Goal: Transaction & Acquisition: Purchase product/service

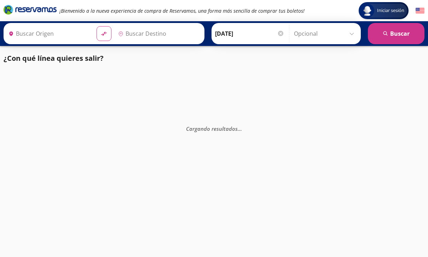
type input "[GEOGRAPHIC_DATA][PERSON_NAME] ([GEOGRAPHIC_DATA]), [GEOGRAPHIC_DATA]"
type input "[GEOGRAPHIC_DATA], [GEOGRAPHIC_DATA]"
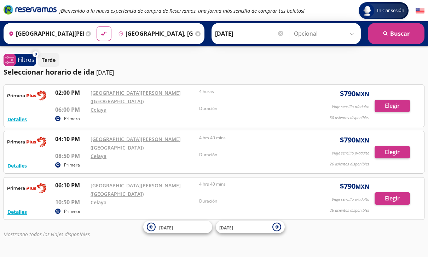
click at [27, 208] on button "Detalles" at bounding box center [16, 211] width 19 height 7
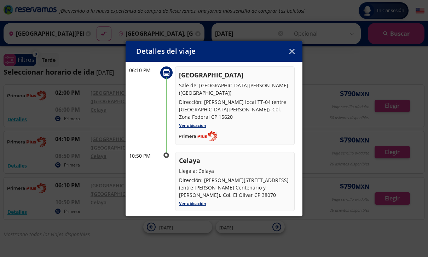
scroll to position [38, 0]
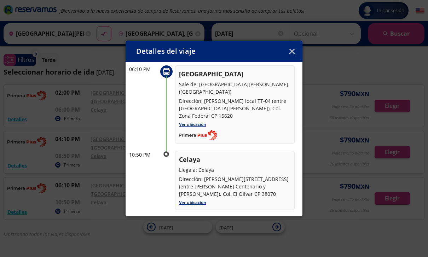
click at [293, 49] on icon "button" at bounding box center [292, 51] width 5 height 5
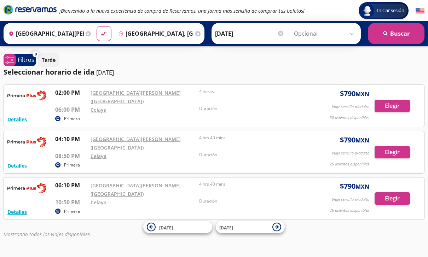
click at [399, 146] on button "Elegir" at bounding box center [392, 152] width 35 height 12
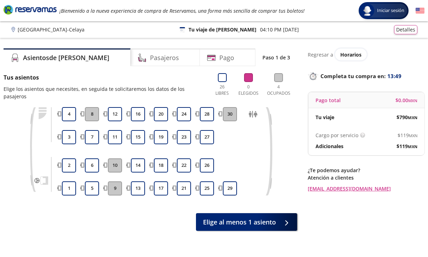
click at [161, 107] on button "20" at bounding box center [161, 114] width 14 height 14
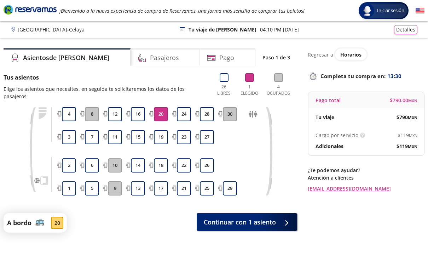
click at [143, 107] on button "16" at bounding box center [138, 114] width 14 height 14
click at [166, 110] on button "20" at bounding box center [161, 114] width 14 height 14
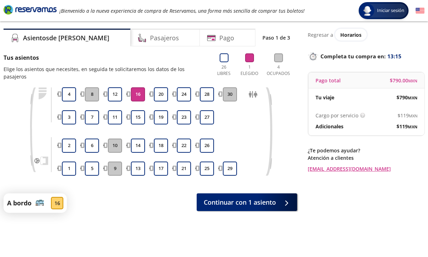
scroll to position [22, 0]
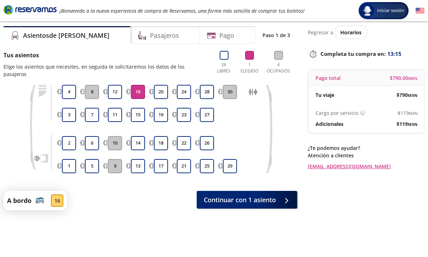
click at [165, 85] on button "20" at bounding box center [161, 92] width 14 height 14
click at [164, 85] on button "20" at bounding box center [161, 92] width 14 height 14
click at [280, 196] on div at bounding box center [285, 200] width 11 height 9
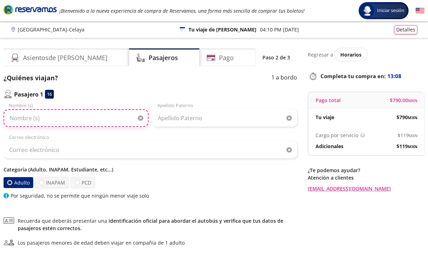
click at [100, 122] on input "Nombre (s)" at bounding box center [76, 118] width 145 height 18
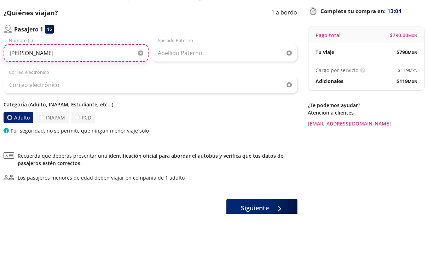
type input "[PERSON_NAME]"
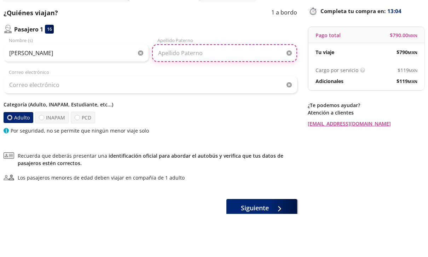
click at [228, 87] on input "Apellido Paterno" at bounding box center [224, 96] width 145 height 18
type input "Benitez"
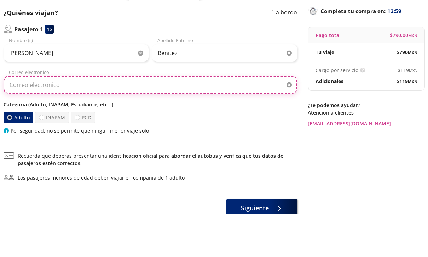
click at [245, 119] on input "Correo electrónico" at bounding box center [151, 128] width 294 height 18
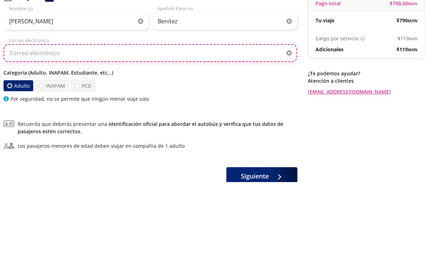
click at [190, 119] on input "Correo electrónico" at bounding box center [151, 128] width 294 height 18
click at [38, 119] on input "Correo electrónico" at bounding box center [151, 128] width 294 height 18
paste input "[EMAIL_ADDRESS][DOMAIN_NAME]"
type input "[EMAIL_ADDRESS][DOMAIN_NAME]"
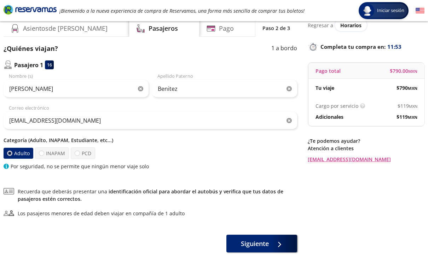
scroll to position [52, 0]
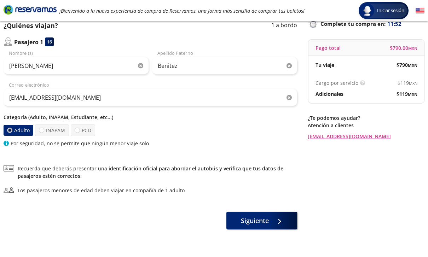
click at [277, 212] on button "Siguiente" at bounding box center [262, 221] width 71 height 18
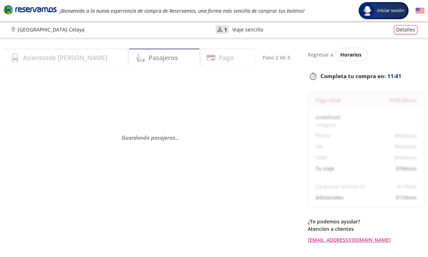
select select "MX"
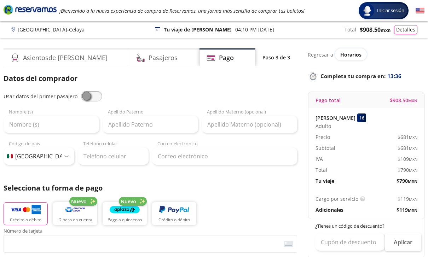
click at [84, 92] on span at bounding box center [91, 96] width 21 height 11
click at [81, 91] on input "checkbox" at bounding box center [81, 91] width 0 height 0
type input "[PERSON_NAME]"
type input "Benitez"
type input "[EMAIL_ADDRESS][DOMAIN_NAME]"
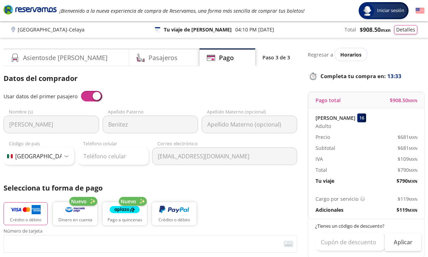
click at [91, 90] on div "Datos del comprador Usar datos del primer pasajero Andrea Nombre (s) Benitez Ap…" at bounding box center [151, 119] width 294 height 92
click at [97, 92] on span at bounding box center [91, 96] width 21 height 11
click at [81, 91] on input "checkbox" at bounding box center [81, 91] width 0 height 0
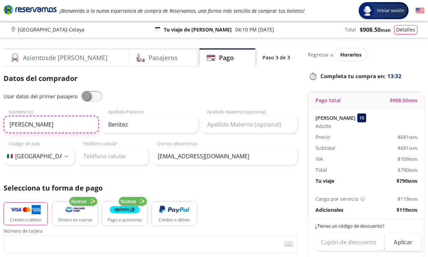
click at [71, 131] on input "[PERSON_NAME]" at bounding box center [52, 125] width 96 height 18
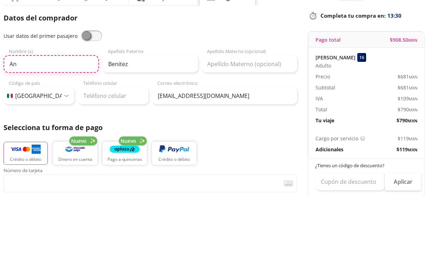
type input "A"
type input "B"
type input "Abrham"
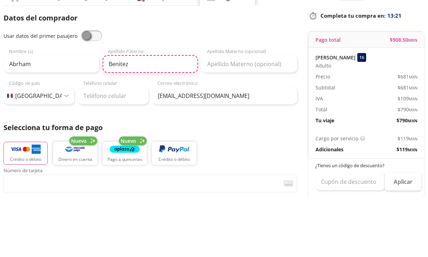
click at [180, 116] on input "Benitez" at bounding box center [151, 125] width 96 height 18
click at [179, 116] on input "Benitez" at bounding box center [151, 125] width 96 height 18
click at [121, 116] on input "Benitez" at bounding box center [151, 125] width 96 height 18
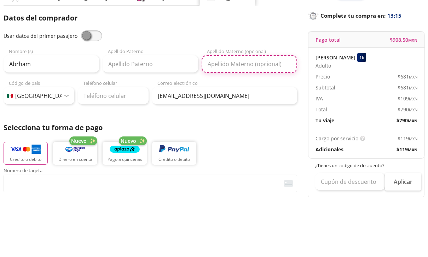
click at [264, 116] on input "Apellido Materno (opcional)" at bounding box center [250, 125] width 96 height 18
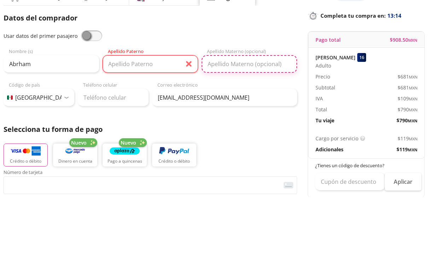
click at [253, 116] on input "Apellido Materno (opcional)" at bounding box center [250, 125] width 96 height 18
paste input "Benitez"
type input "Benitez"
click at [148, 116] on input "Apellido Paterno" at bounding box center [151, 125] width 96 height 18
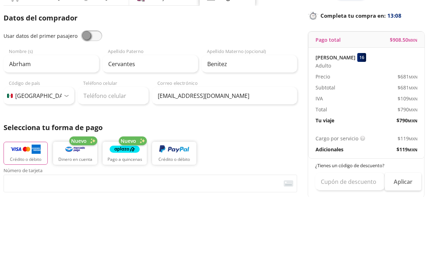
scroll to position [61, 0]
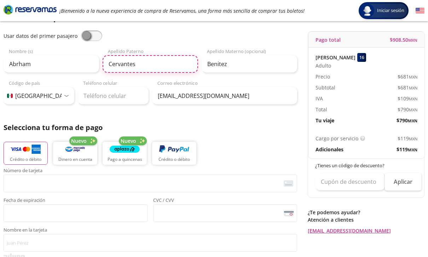
type input "Cervantes"
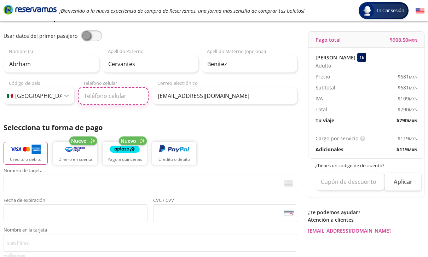
click at [121, 99] on input "Teléfono celular" at bounding box center [113, 96] width 71 height 18
type input "3481"
type input "348 141 8976"
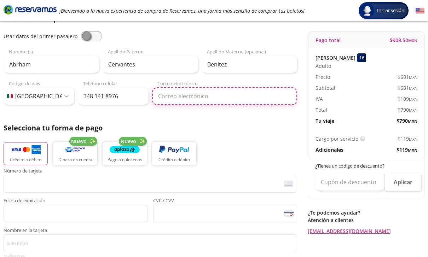
type input "[EMAIL_ADDRESS][DOMAIN_NAME]"
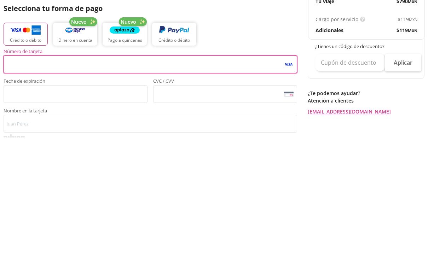
click at [127, 205] on span "<p>Your browser does not support iframes.</p>" at bounding box center [76, 214] width 144 height 18
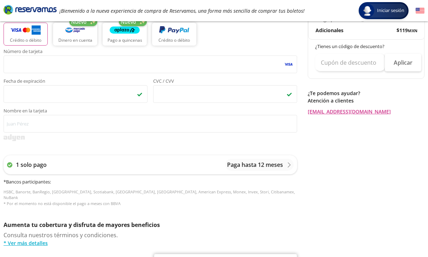
scroll to position [180, 0]
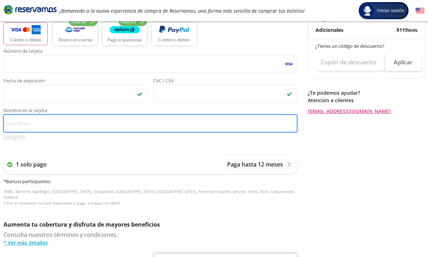
click at [214, 126] on input "Nombre en la tarjeta" at bounding box center [151, 124] width 294 height 18
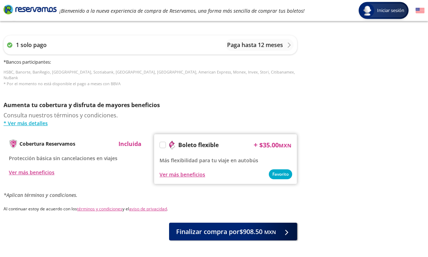
scroll to position [300, 0]
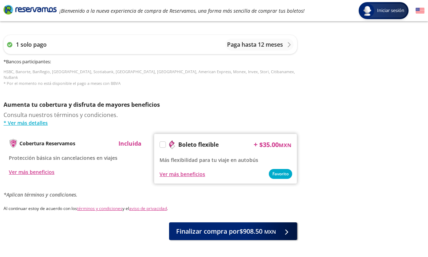
type input "[PERSON_NAME]"
click at [160, 142] on label at bounding box center [163, 145] width 6 height 6
click at [160, 144] on input "Boleto flexible" at bounding box center [162, 146] width 5 height 5
click at [277, 229] on button "Finalizar compra por $943.50 MXN" at bounding box center [233, 232] width 128 height 18
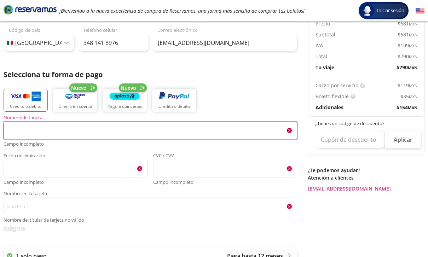
scroll to position [113, 0]
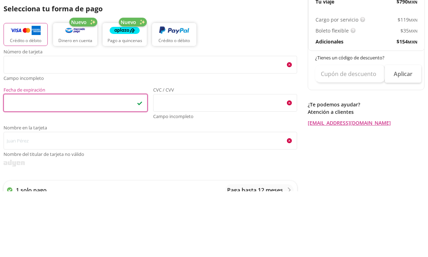
click at [225, 179] on span "Campo incompleto" at bounding box center [225, 182] width 144 height 7
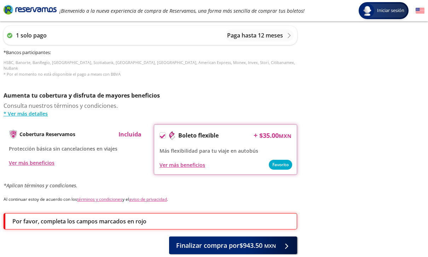
scroll to position [340, 0]
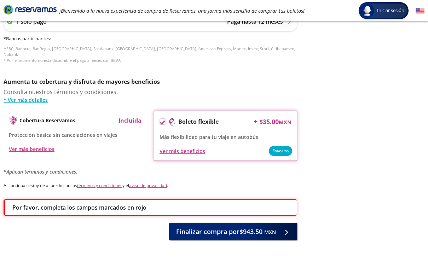
click at [276, 232] on button "Finalizar compra por $943.50 MXN" at bounding box center [233, 232] width 128 height 18
click at [279, 230] on button "Finalizar compra por $943.50 MXN" at bounding box center [233, 232] width 128 height 18
click at [258, 227] on span "Finalizar compra por $943.50 MXN" at bounding box center [226, 232] width 100 height 10
click at [217, 227] on span "Finalizar compra por $943.50 MXN" at bounding box center [226, 232] width 100 height 10
click at [207, 228] on span "Finalizar compra por $943.50 MXN" at bounding box center [226, 232] width 100 height 10
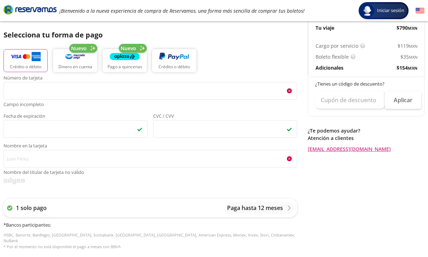
scroll to position [153, 0]
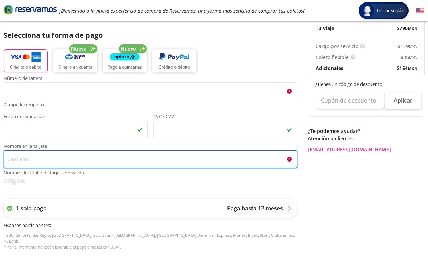
click at [217, 161] on input "Nombre en la tarjeta Nombre del titular de tarjeta no válido" at bounding box center [151, 159] width 294 height 18
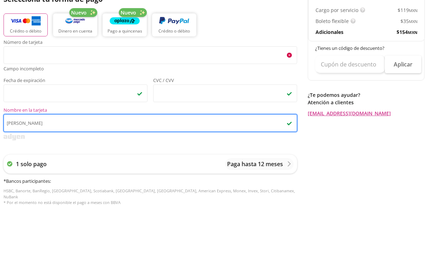
type input "[PERSON_NAME]"
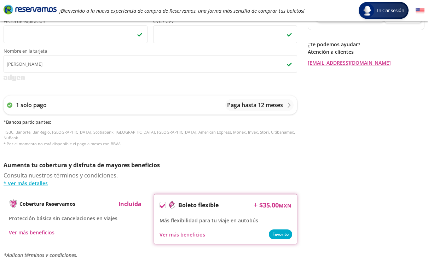
scroll to position [324, 0]
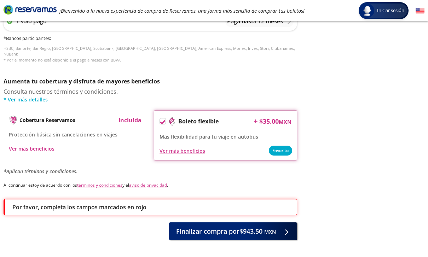
click at [257, 231] on button "Finalizar compra por $943.50 MXN" at bounding box center [233, 232] width 128 height 18
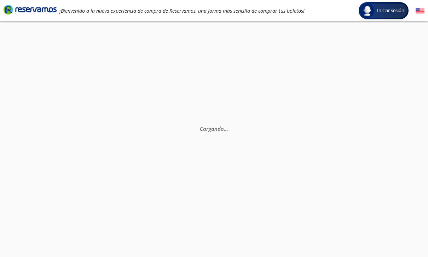
scroll to position [0, 0]
select select "MX"
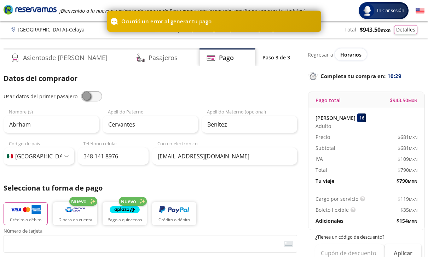
click at [251, 21] on div "Ocurrió un error al generar tu pago" at bounding box center [214, 21] width 214 height 21
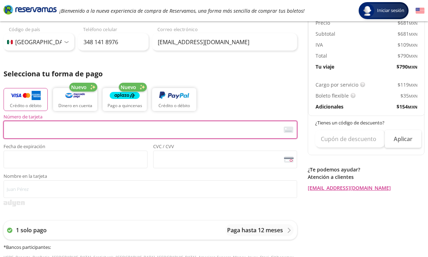
scroll to position [114, 0]
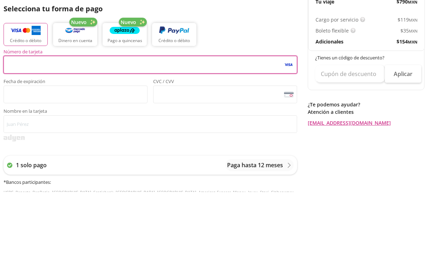
click at [129, 115] on div "Número de tarjeta <p>Your browser does not support iframes.</p> Fecha de expira…" at bounding box center [151, 157] width 294 height 84
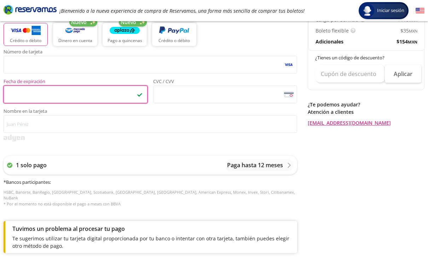
click at [201, 101] on span "<p>Your browser does not support iframes.</p>" at bounding box center [225, 95] width 144 height 18
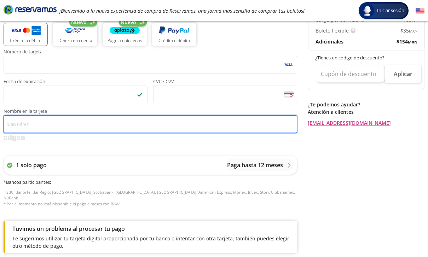
click at [121, 127] on input "Nombre en la tarjeta" at bounding box center [151, 124] width 294 height 18
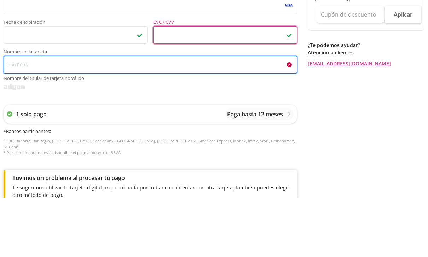
click at [161, 115] on input "Nombre en la tarjeta Nombre del titular de tarjeta no válido" at bounding box center [151, 124] width 294 height 18
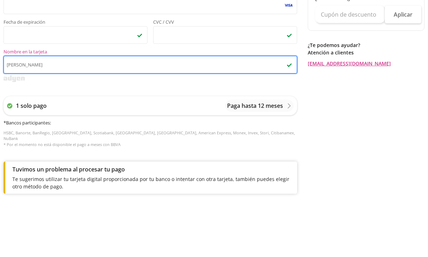
type input "[PERSON_NAME]"
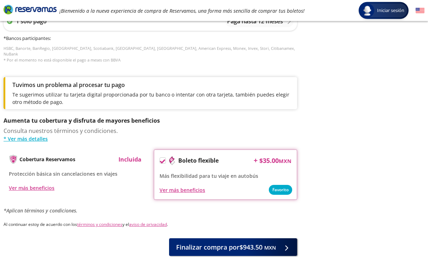
scroll to position [324, 0]
click at [246, 246] on span "Finalizar compra por $943.50 MXN" at bounding box center [226, 248] width 100 height 10
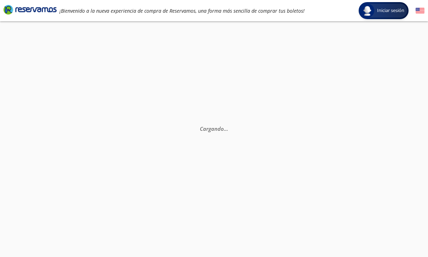
select select "MX"
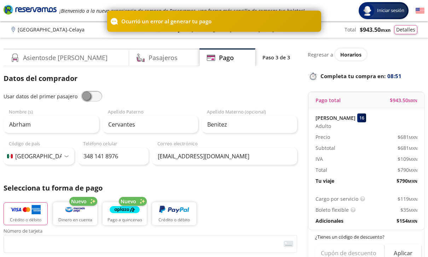
click at [219, 18] on div "Ocurrió un error al generar tu pago" at bounding box center [214, 21] width 214 height 21
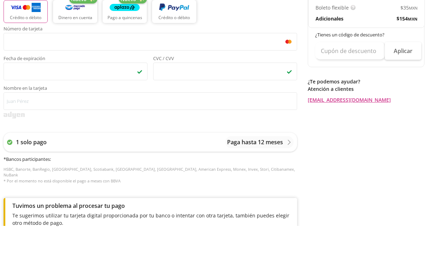
scroll to position [202, 0]
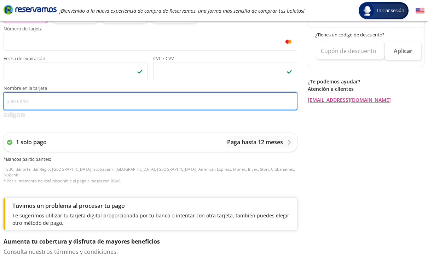
click at [192, 109] on input "Nombre en la tarjeta" at bounding box center [151, 101] width 294 height 18
type input "[PERSON_NAME]"
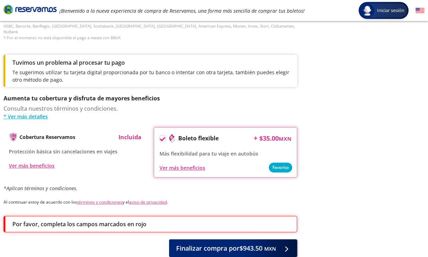
scroll to position [346, 0]
click at [260, 246] on span "Finalizar compra por $943.50 MXN" at bounding box center [226, 249] width 100 height 10
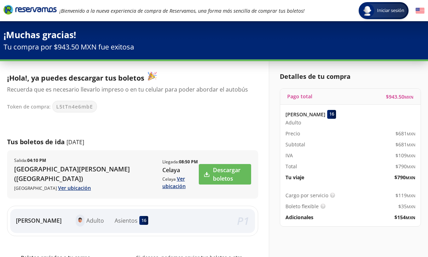
click at [221, 175] on link "Descargar boletos" at bounding box center [225, 174] width 52 height 21
